Goal: Information Seeking & Learning: Find specific page/section

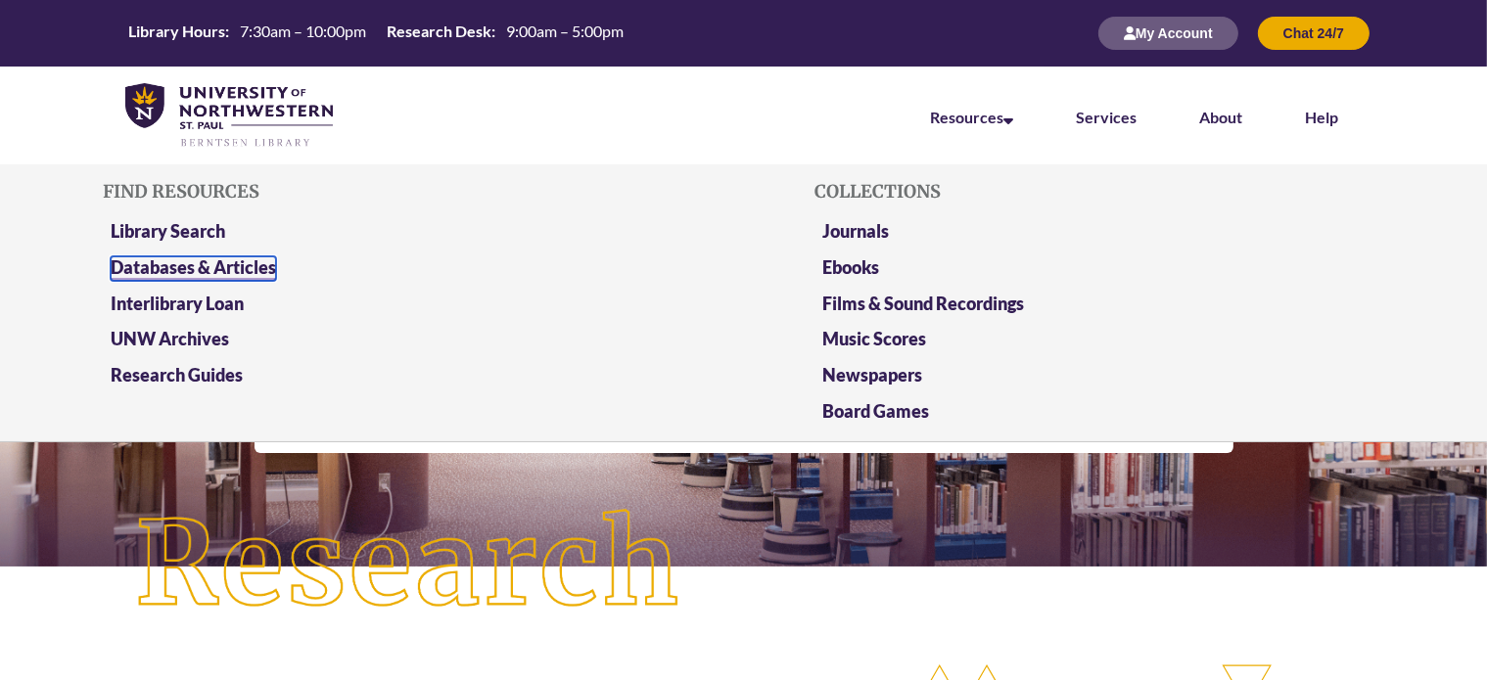
click at [236, 265] on link "Databases & Articles" at bounding box center [193, 268] width 165 height 24
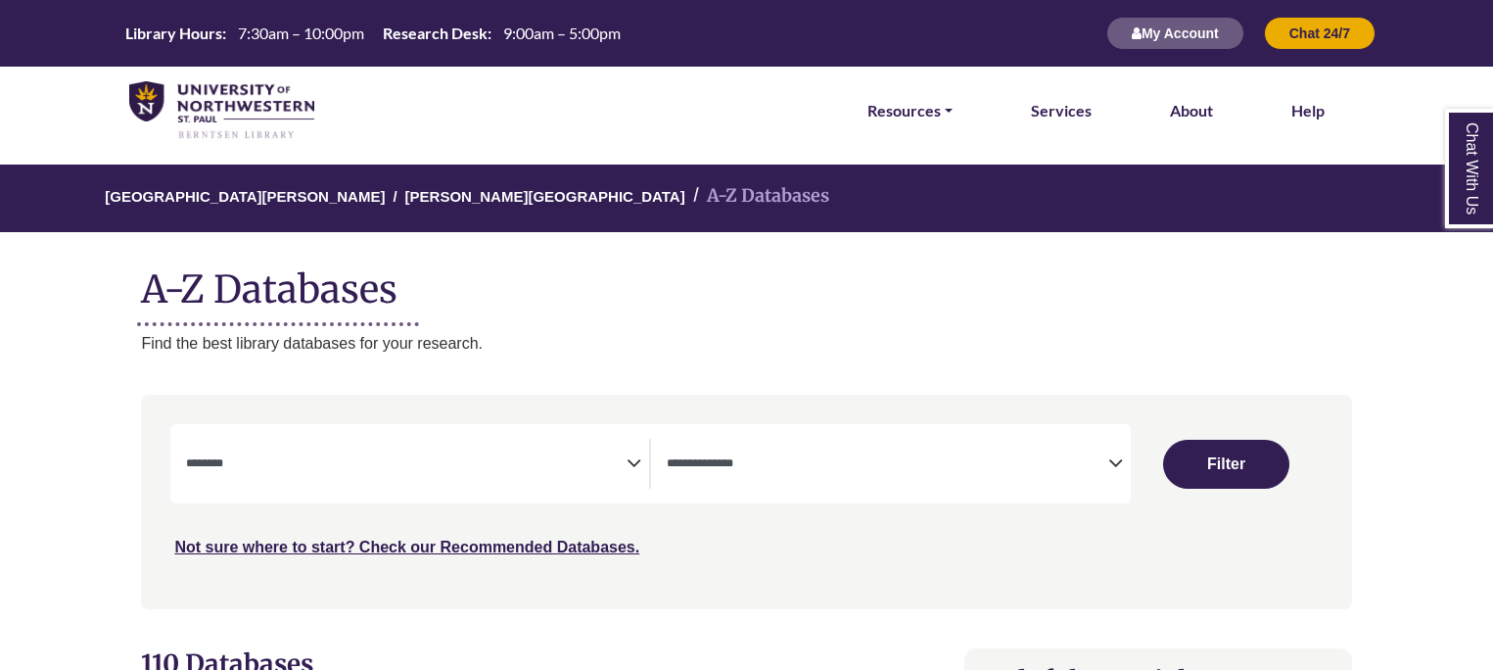
select select "Database Subject Filter"
select select "Database Types Filter"
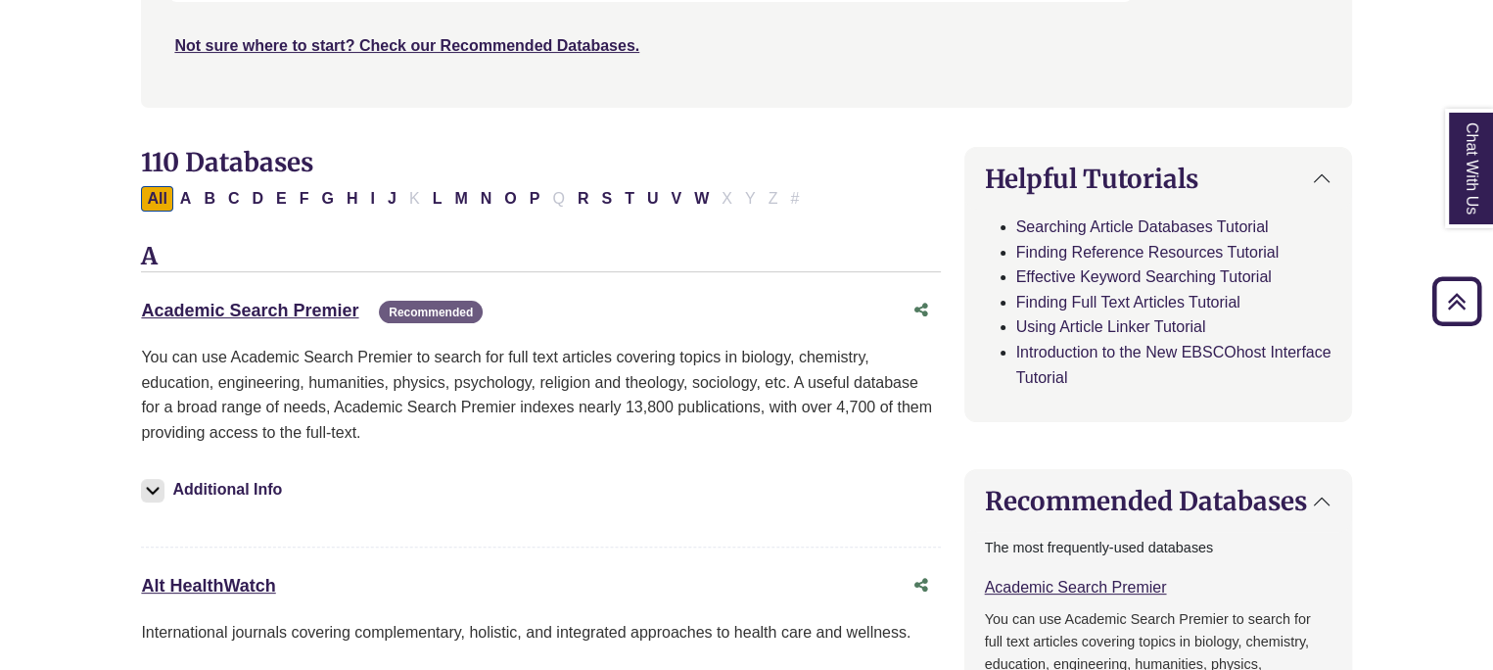
scroll to position [500, 0]
click at [576, 208] on button "R" at bounding box center [583, 199] width 23 height 25
select select "Database Subject Filter"
select select "Database Types Filter"
